Goal: Navigation & Orientation: Find specific page/section

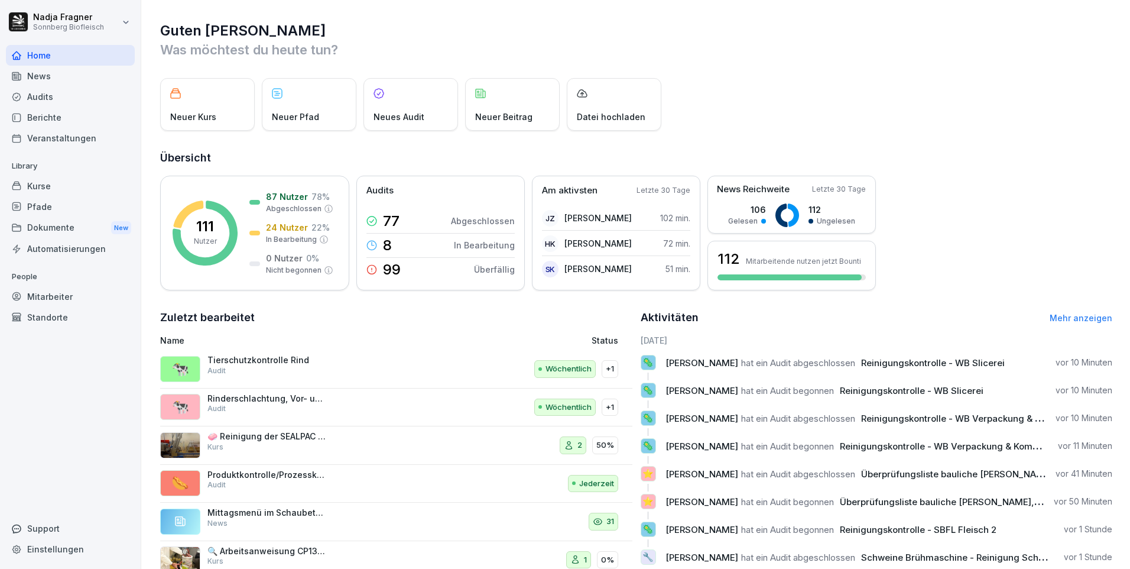
scroll to position [40, 0]
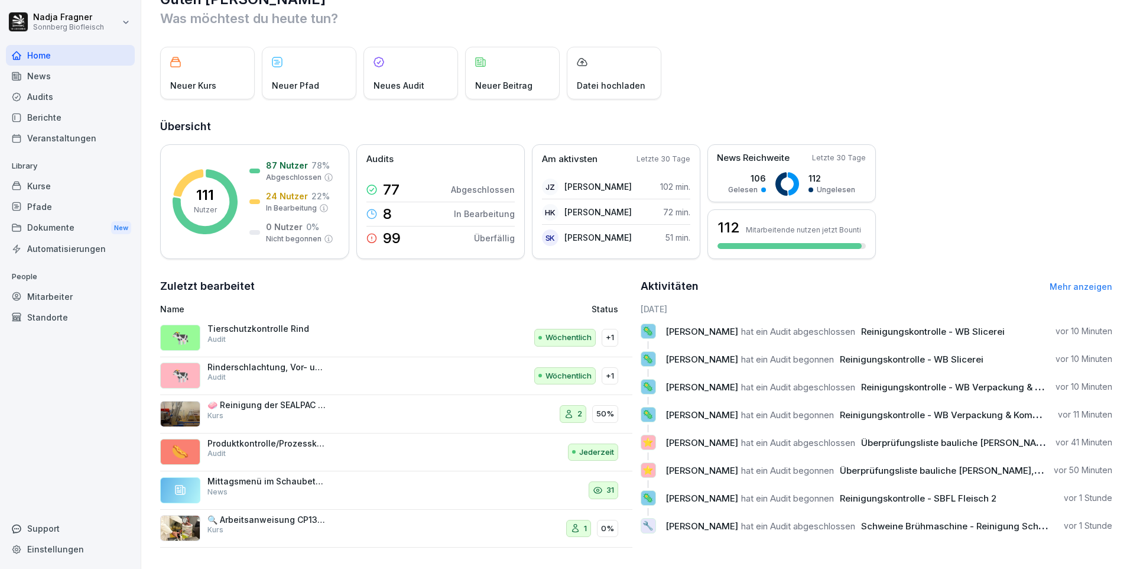
click at [1068, 281] on link "Mehr anzeigen" at bounding box center [1081, 286] width 63 height 10
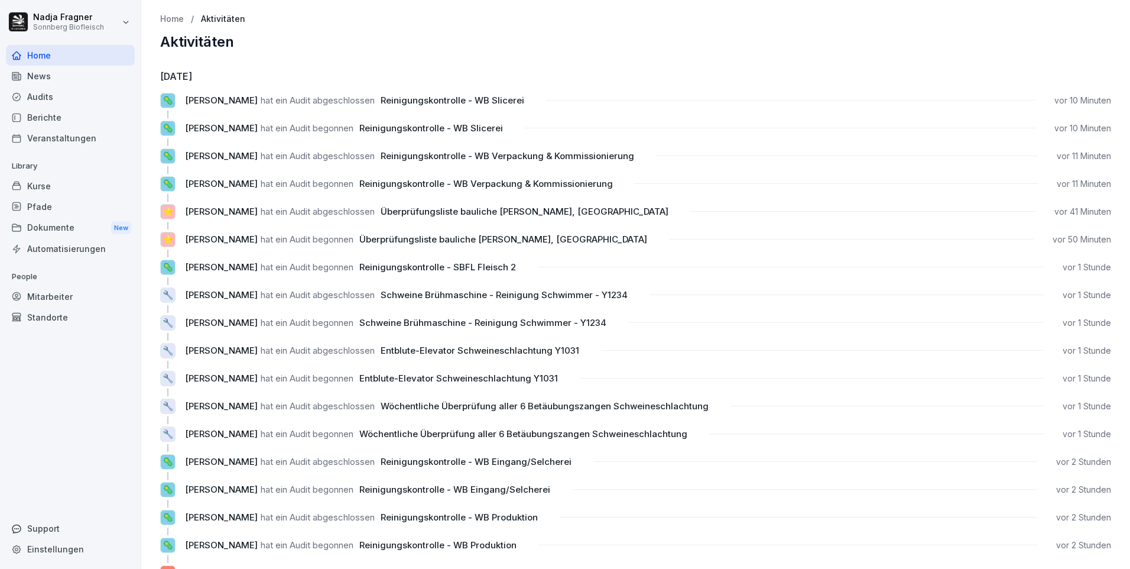
click at [54, 296] on div "Mitarbeiter" at bounding box center [70, 296] width 129 height 21
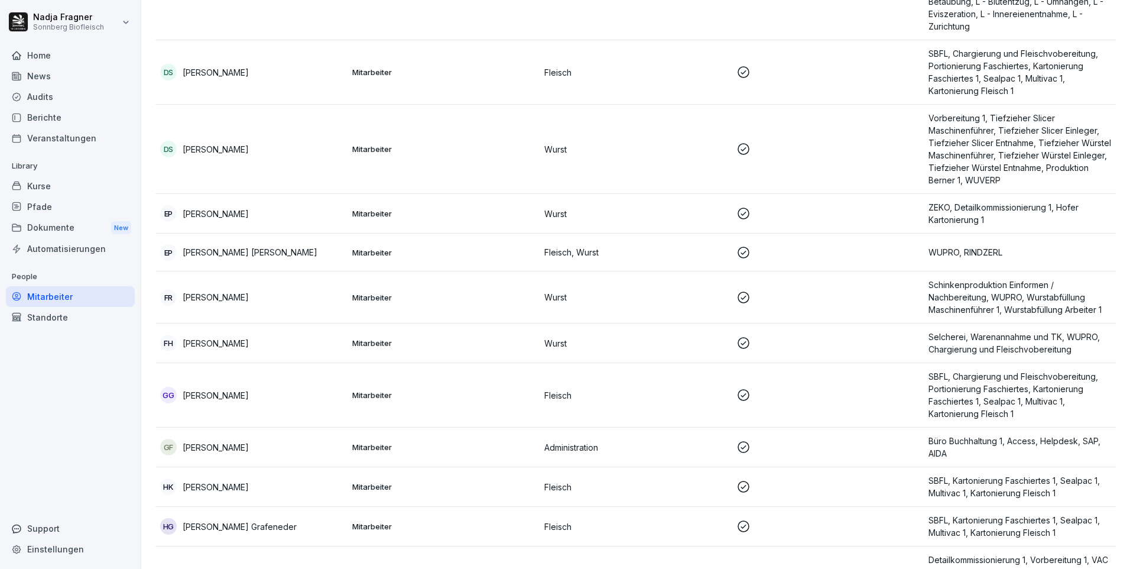
scroll to position [1418, 0]
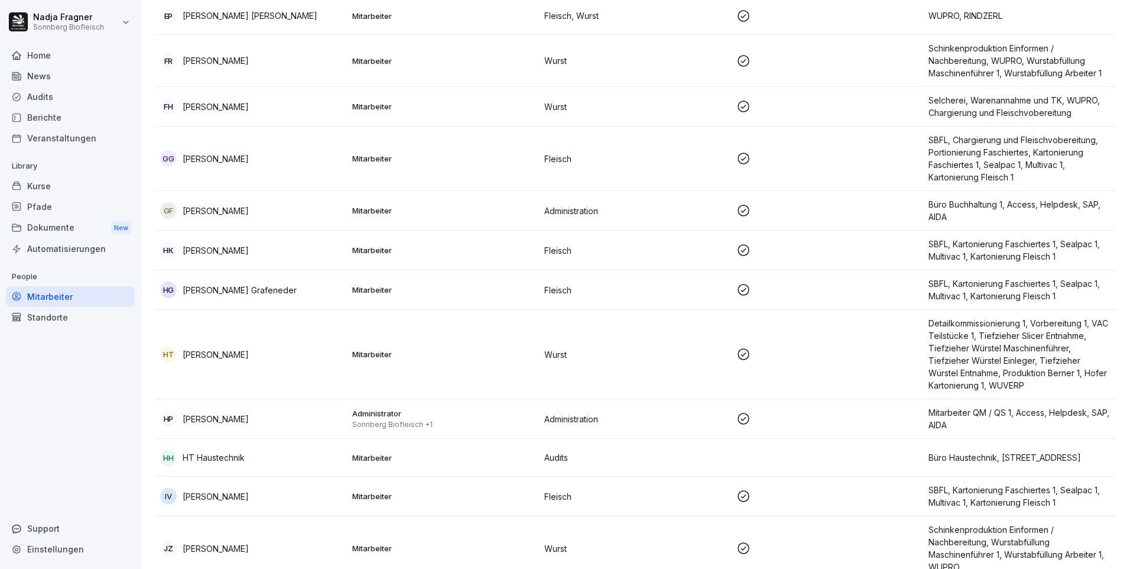
click at [427, 457] on p "Mitarbeiter" at bounding box center [443, 457] width 183 height 11
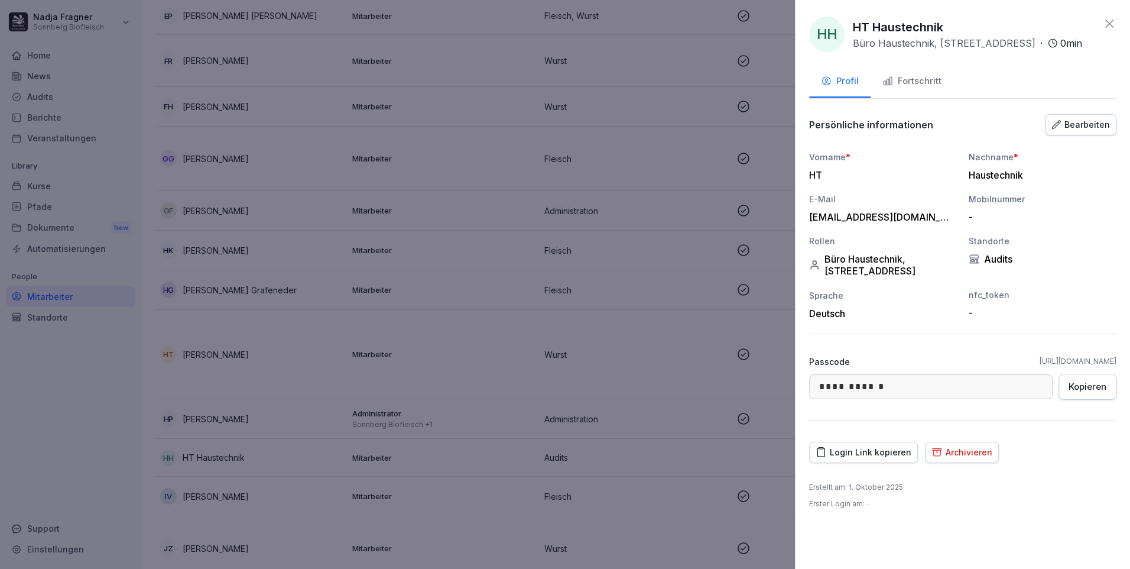
click at [447, 357] on div at bounding box center [565, 284] width 1130 height 569
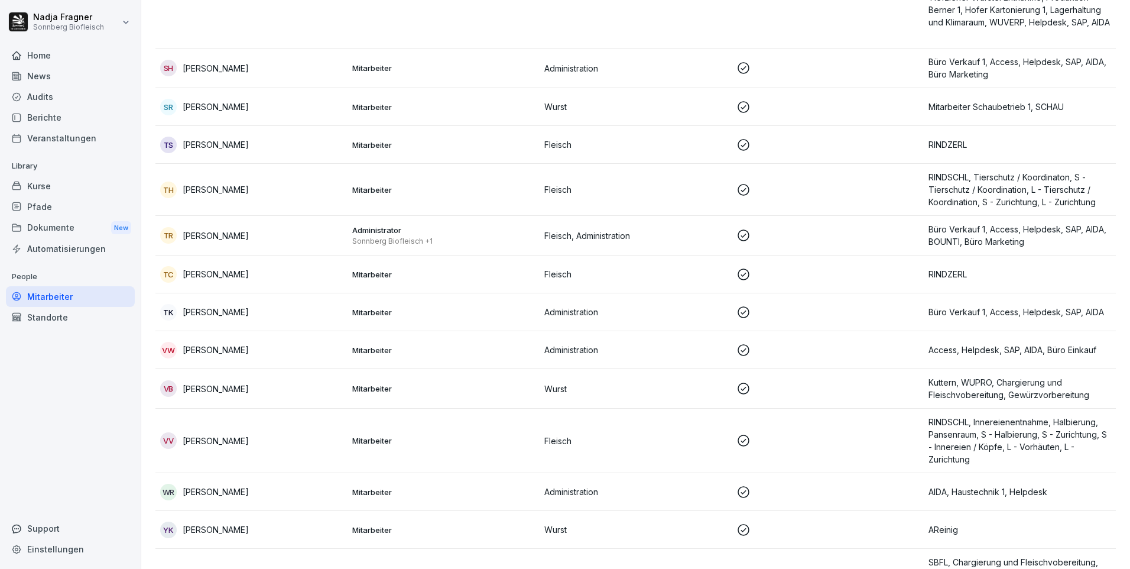
scroll to position [5871, 0]
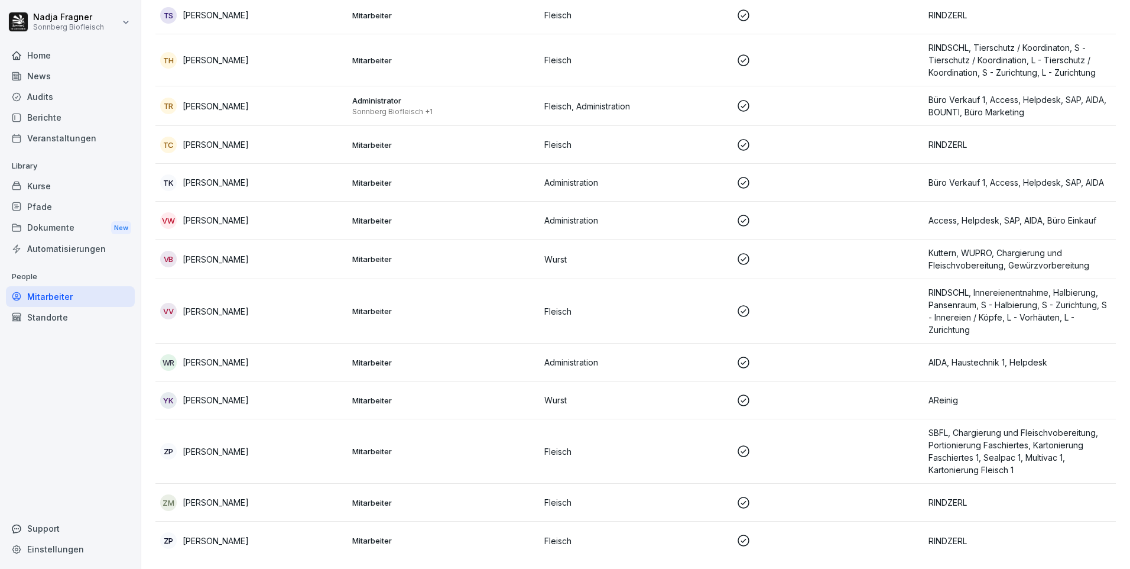
click at [76, 189] on div "Kurse" at bounding box center [70, 186] width 129 height 21
